Goal: Information Seeking & Learning: Check status

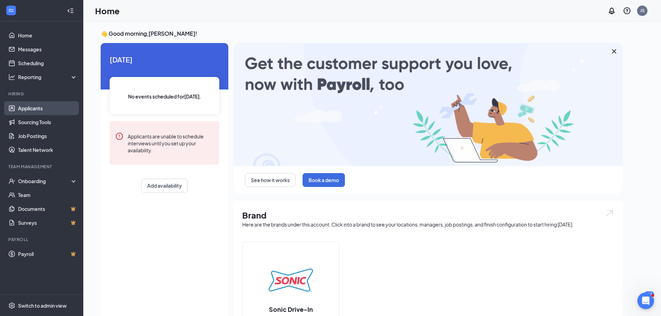
click at [24, 106] on link "Applicants" at bounding box center [47, 108] width 59 height 14
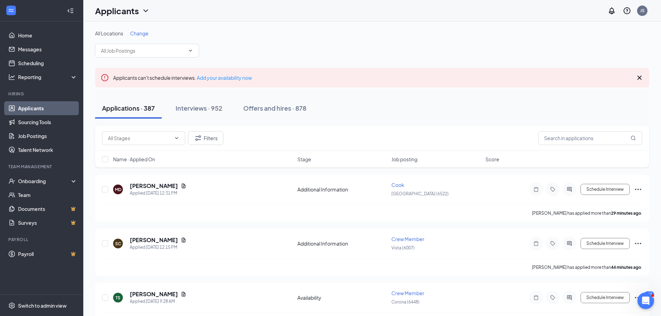
click at [561, 145] on div "Filters" at bounding box center [372, 138] width 554 height 25
click at [571, 142] on input "text" at bounding box center [590, 138] width 104 height 14
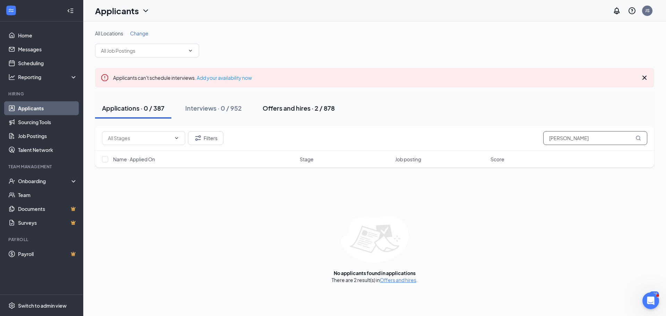
type input "[PERSON_NAME]"
click at [274, 106] on div "Offers and hires · 2 / 878" at bounding box center [299, 108] width 72 height 9
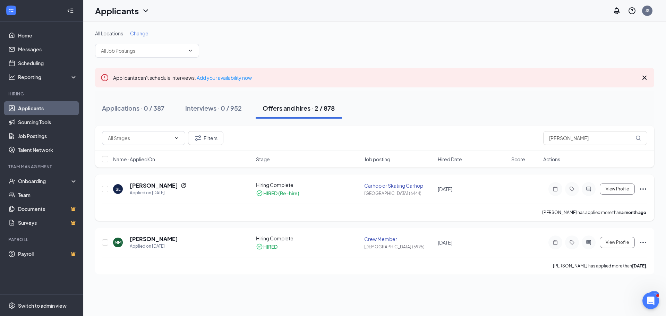
click at [644, 189] on icon "Ellipses" at bounding box center [643, 188] width 6 height 1
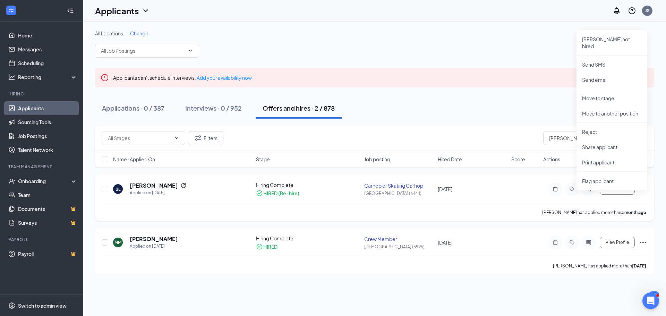
click at [349, 202] on div "[PERSON_NAME] [PERSON_NAME] Applied on [DATE] Hiring Complete HIRED (Re-hire) C…" at bounding box center [374, 192] width 545 height 22
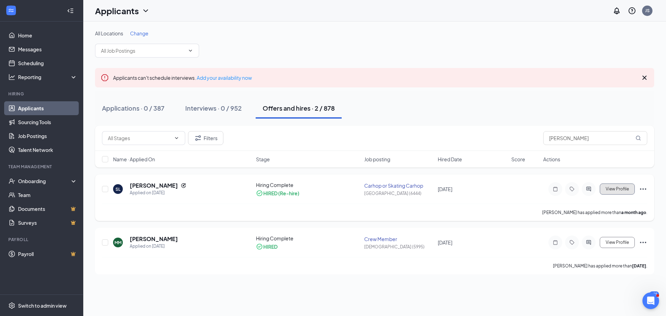
click at [611, 188] on span "View Profile" at bounding box center [617, 189] width 23 height 5
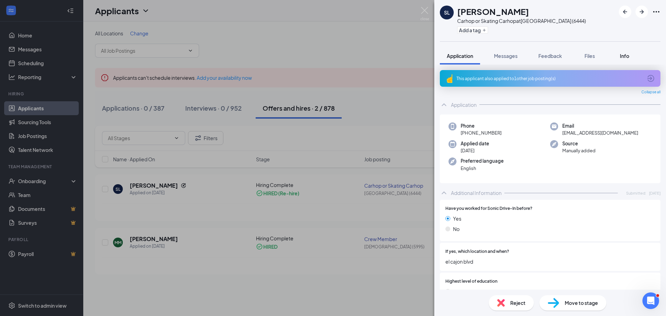
click at [623, 54] on span "Info" at bounding box center [624, 56] width 9 height 6
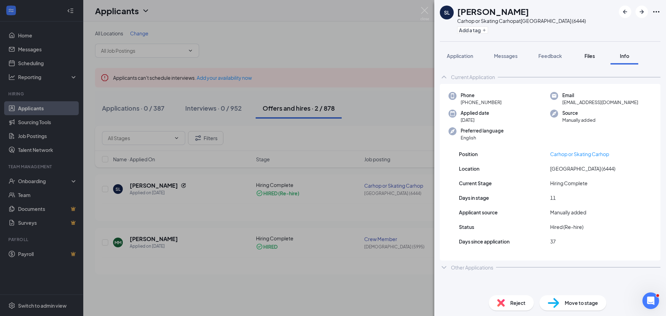
click at [586, 60] on button "Files" at bounding box center [590, 55] width 28 height 17
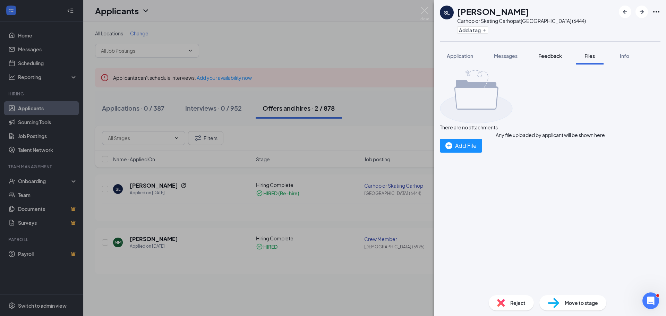
click at [556, 58] on span "Feedback" at bounding box center [550, 56] width 24 height 6
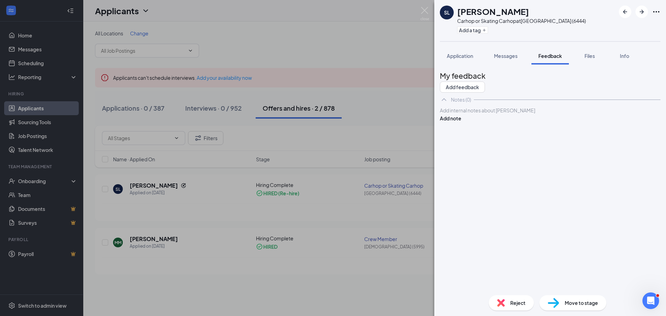
click at [523, 59] on button "Messages" at bounding box center [505, 55] width 37 height 17
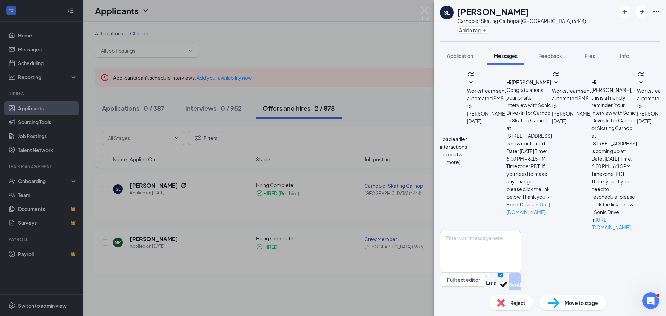
scroll to position [57, 0]
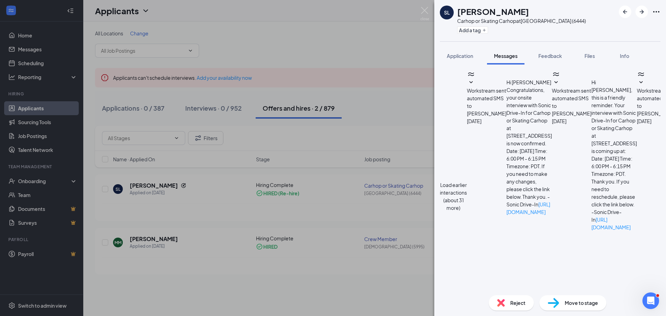
scroll to position [158, 0]
drag, startPoint x: 399, startPoint y: 17, endPoint x: 650, endPoint y: 53, distance: 253.4
click at [399, 17] on div "[PERSON_NAME] [PERSON_NAME] Carhop or Skating Carhop at [GEOGRAPHIC_DATA] (6444…" at bounding box center [333, 158] width 666 height 316
